Goal: Navigation & Orientation: Find specific page/section

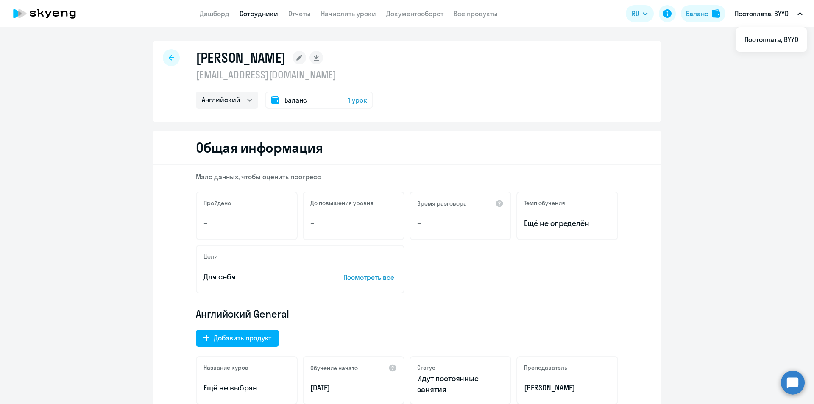
select select "english"
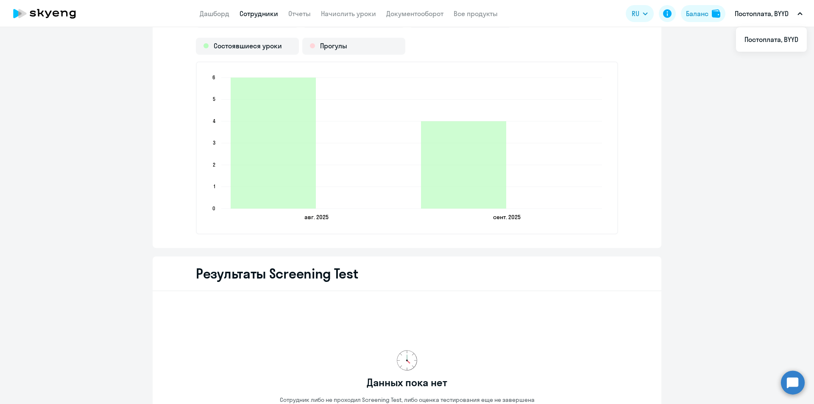
click at [230, 14] on nav "Дашборд Сотрудники Отчеты Начислить уроки Документооборот Все продукты" at bounding box center [349, 13] width 298 height 11
click at [224, 16] on link "Дашборд" at bounding box center [215, 13] width 30 height 8
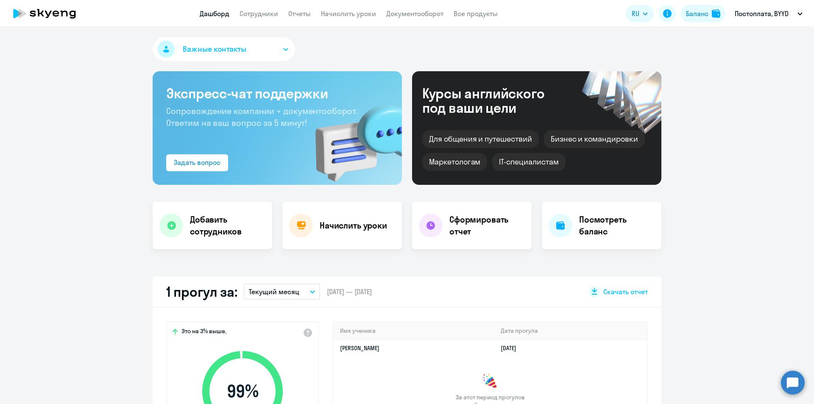
click at [269, 19] on app-header "Дашборд Сотрудники Отчеты Начислить уроки Документооборот Все продукты Дашборд …" at bounding box center [407, 13] width 814 height 27
click at [267, 15] on link "Сотрудники" at bounding box center [258, 13] width 39 height 8
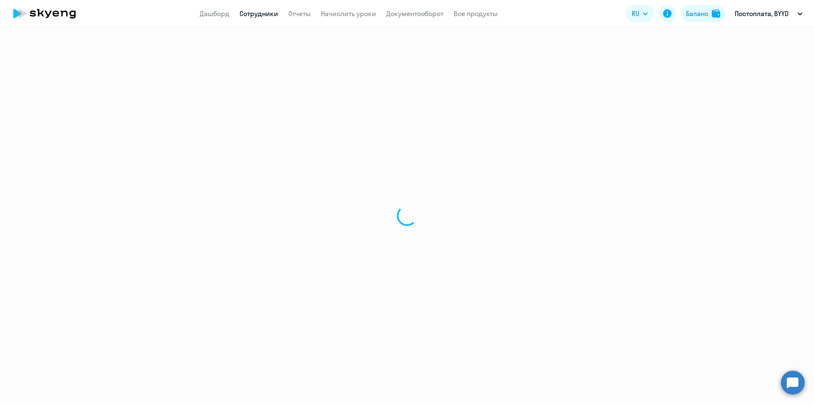
select select "30"
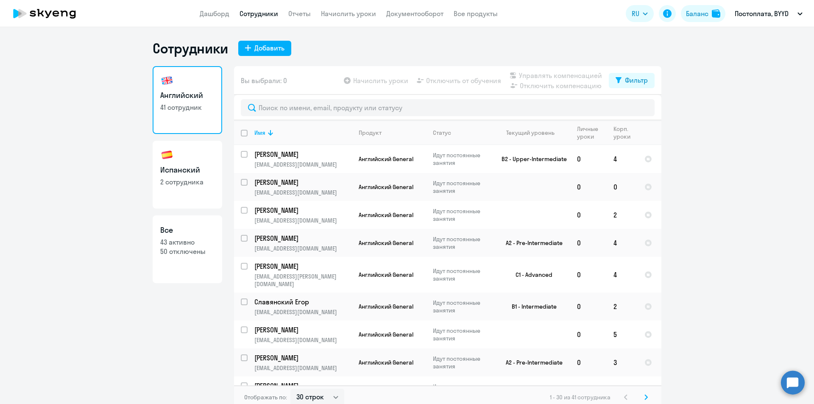
click at [197, 174] on h3 "Испанский" at bounding box center [187, 169] width 54 height 11
select select "30"
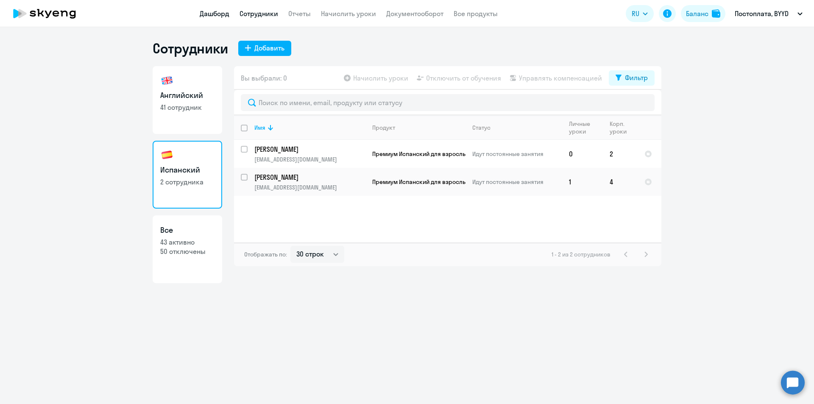
click at [217, 14] on link "Дашборд" at bounding box center [215, 13] width 30 height 8
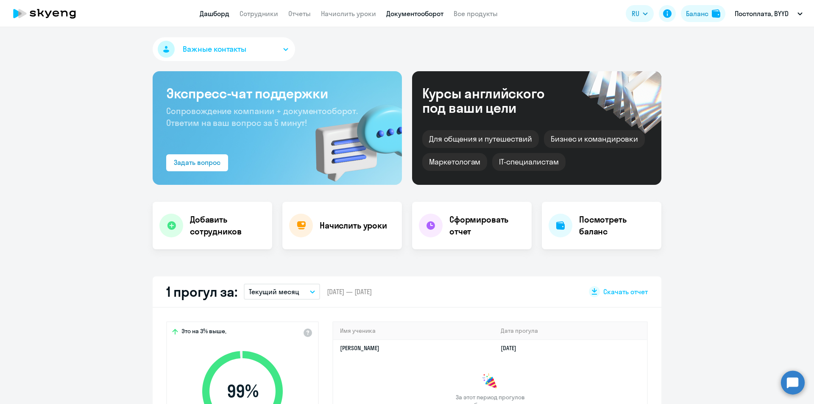
select select "30"
